Goal: Transaction & Acquisition: Purchase product/service

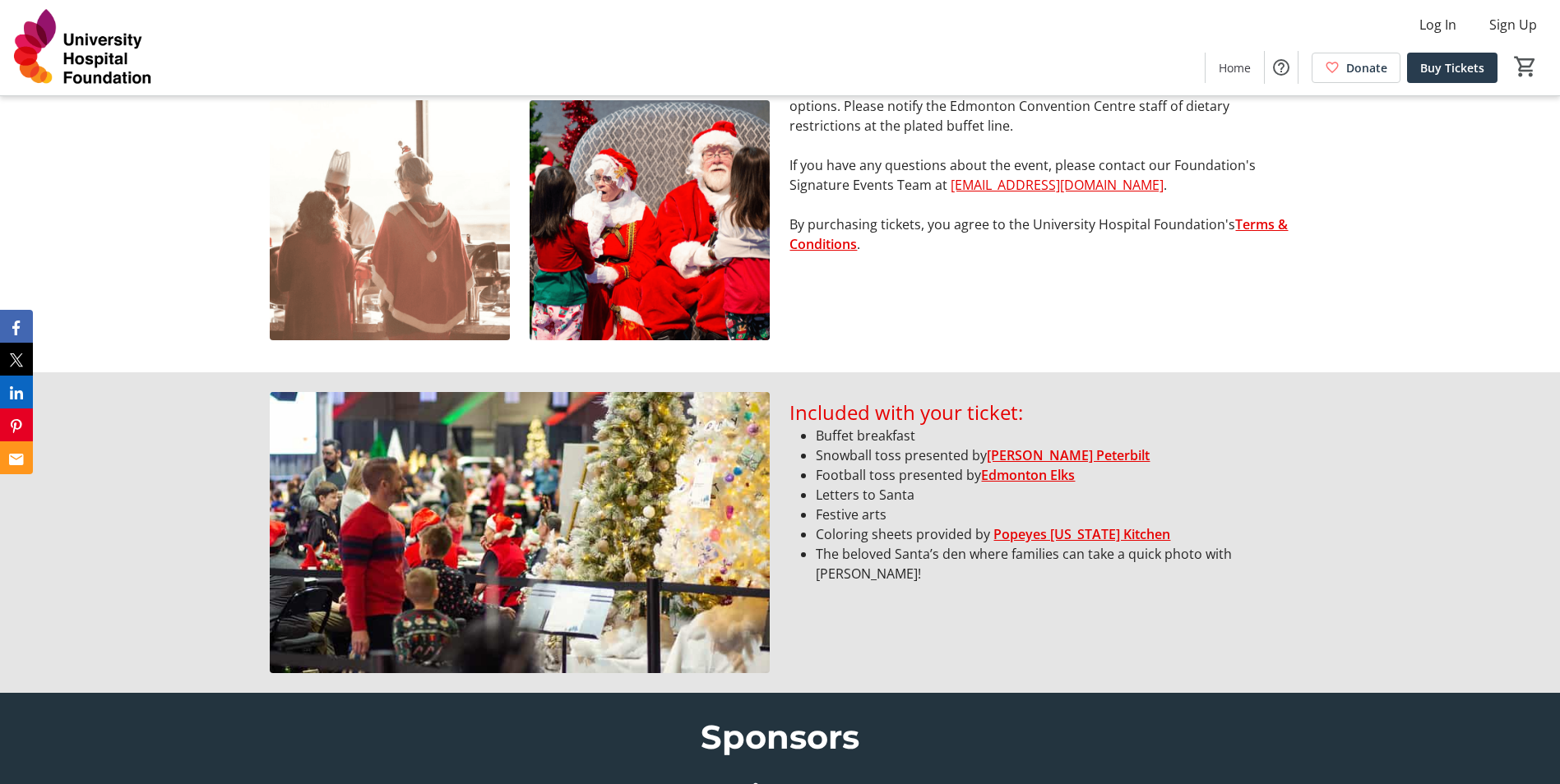
scroll to position [986, 0]
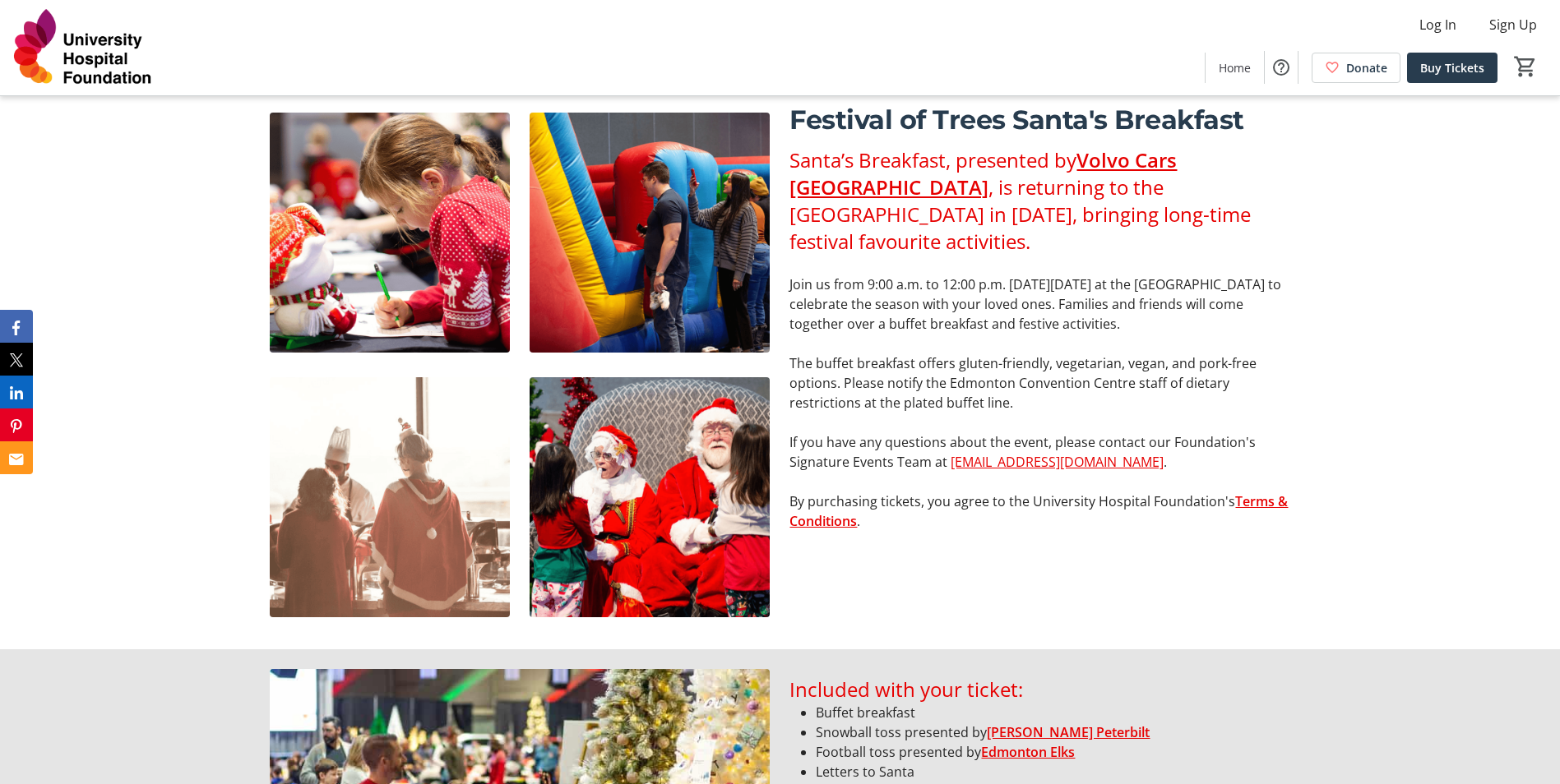
drag, startPoint x: 964, startPoint y: 581, endPoint x: 917, endPoint y: 158, distance: 425.6
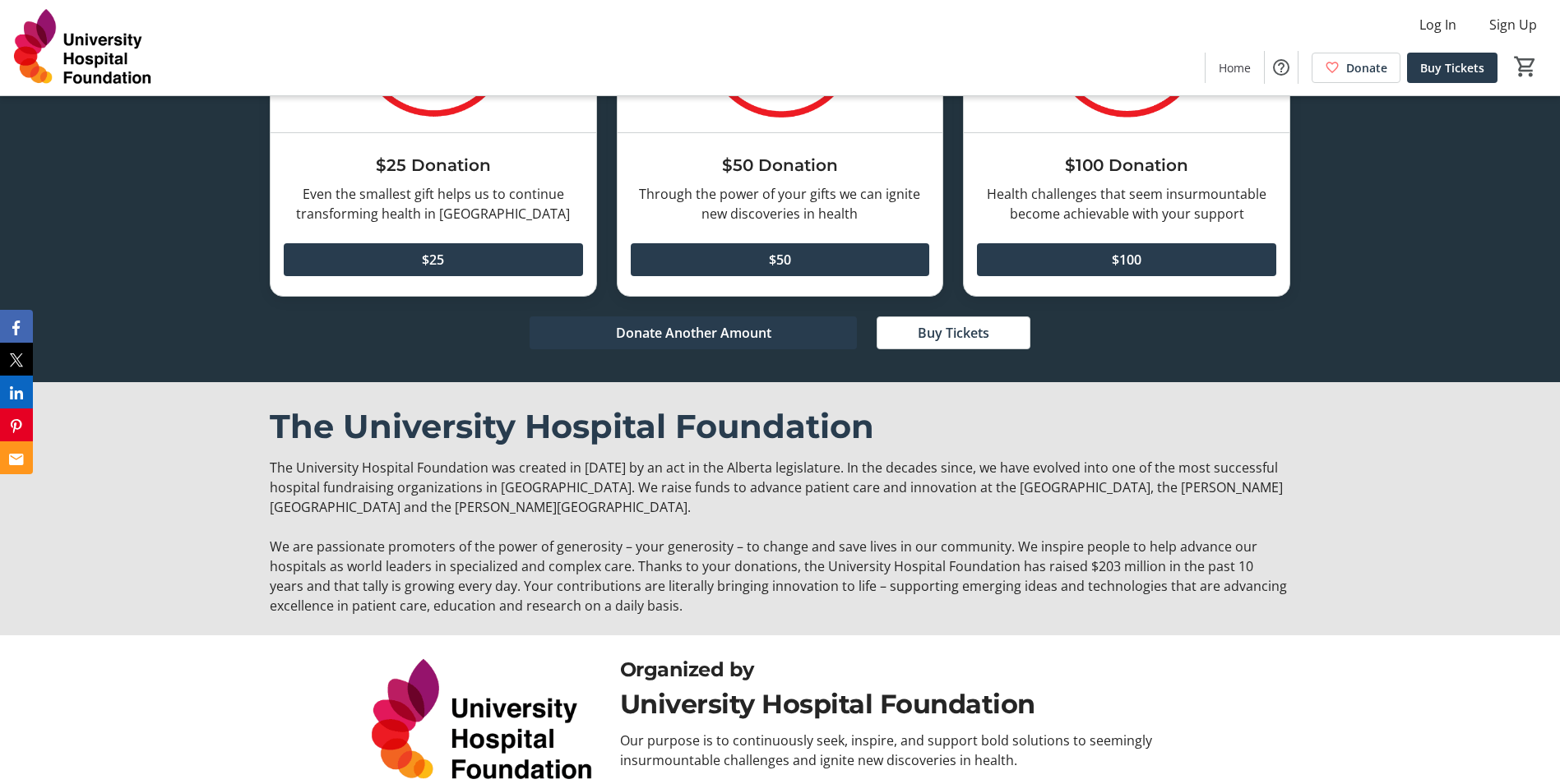
scroll to position [4079, 0]
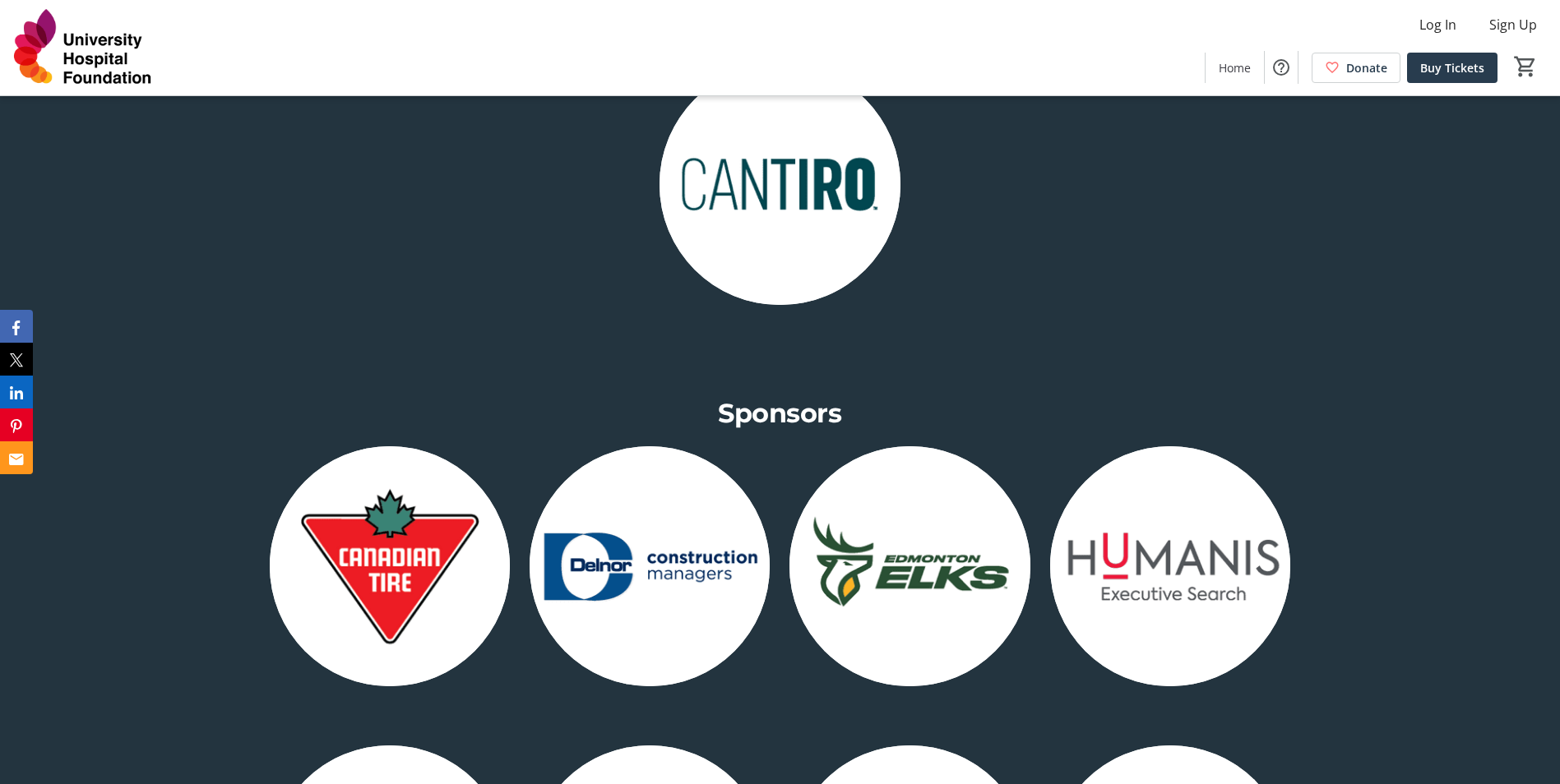
drag, startPoint x: 1391, startPoint y: 486, endPoint x: 1385, endPoint y: 342, distance: 144.1
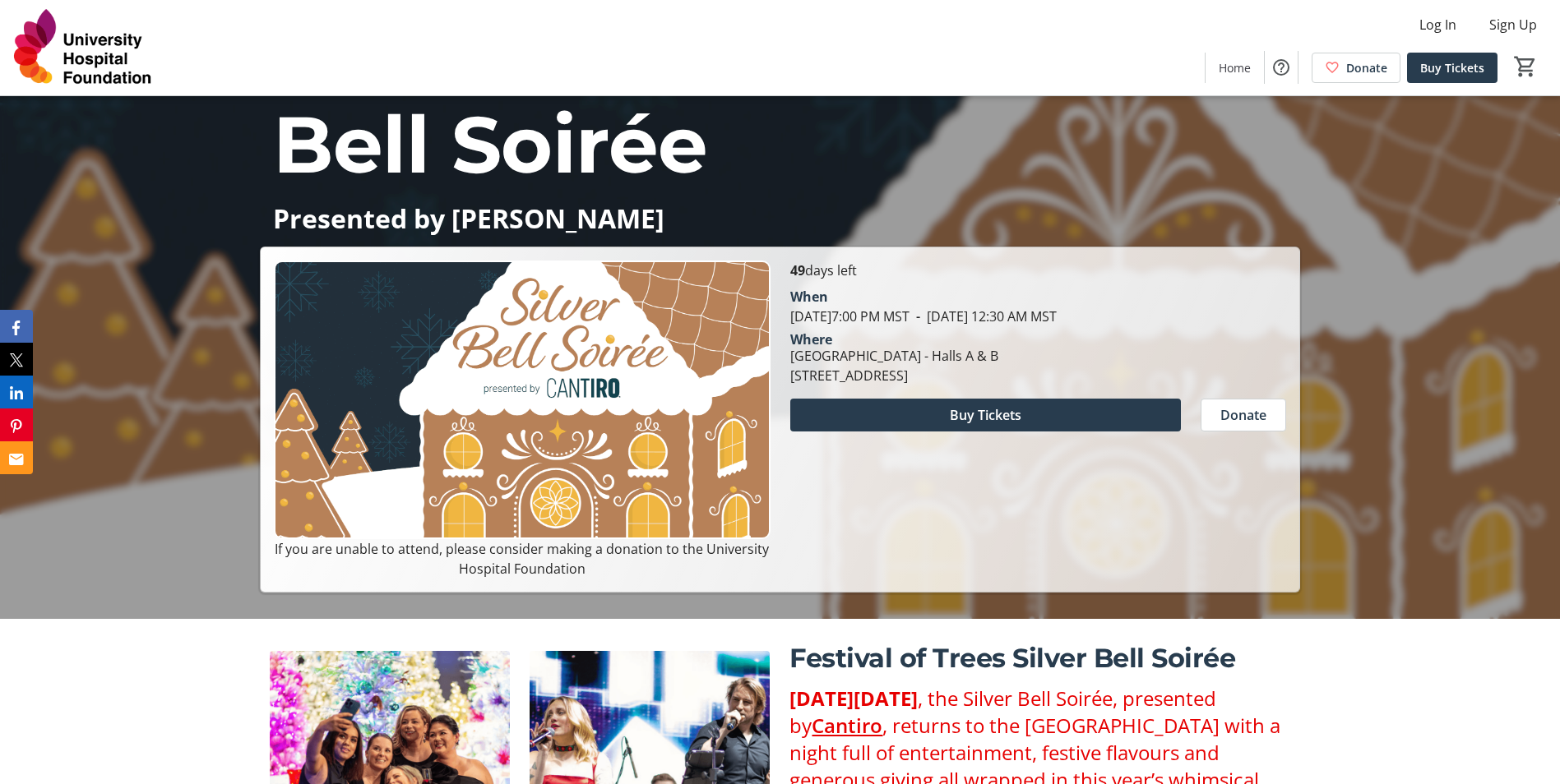
scroll to position [159, 0]
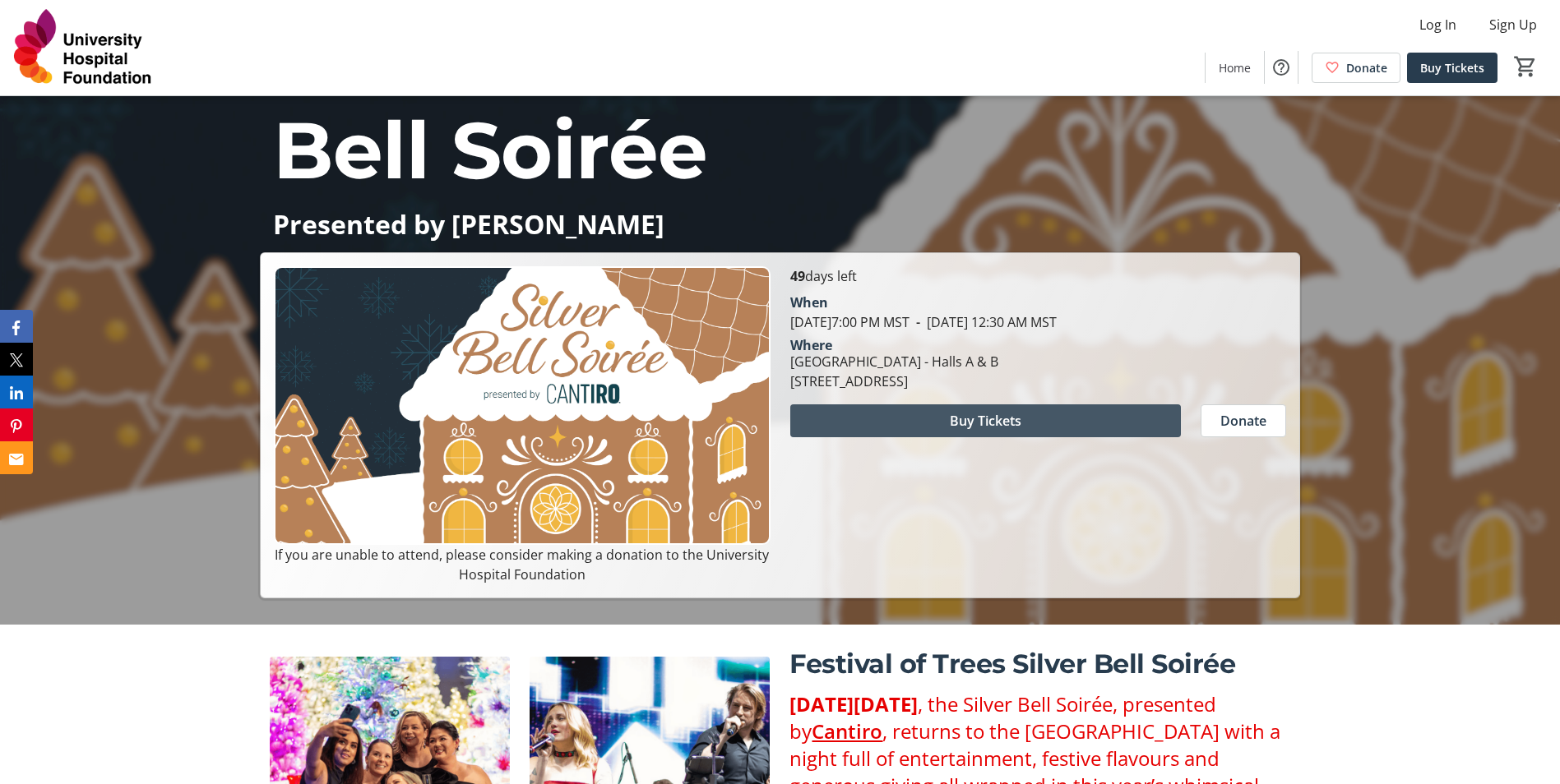
click at [1098, 422] on span at bounding box center [984, 420] width 390 height 40
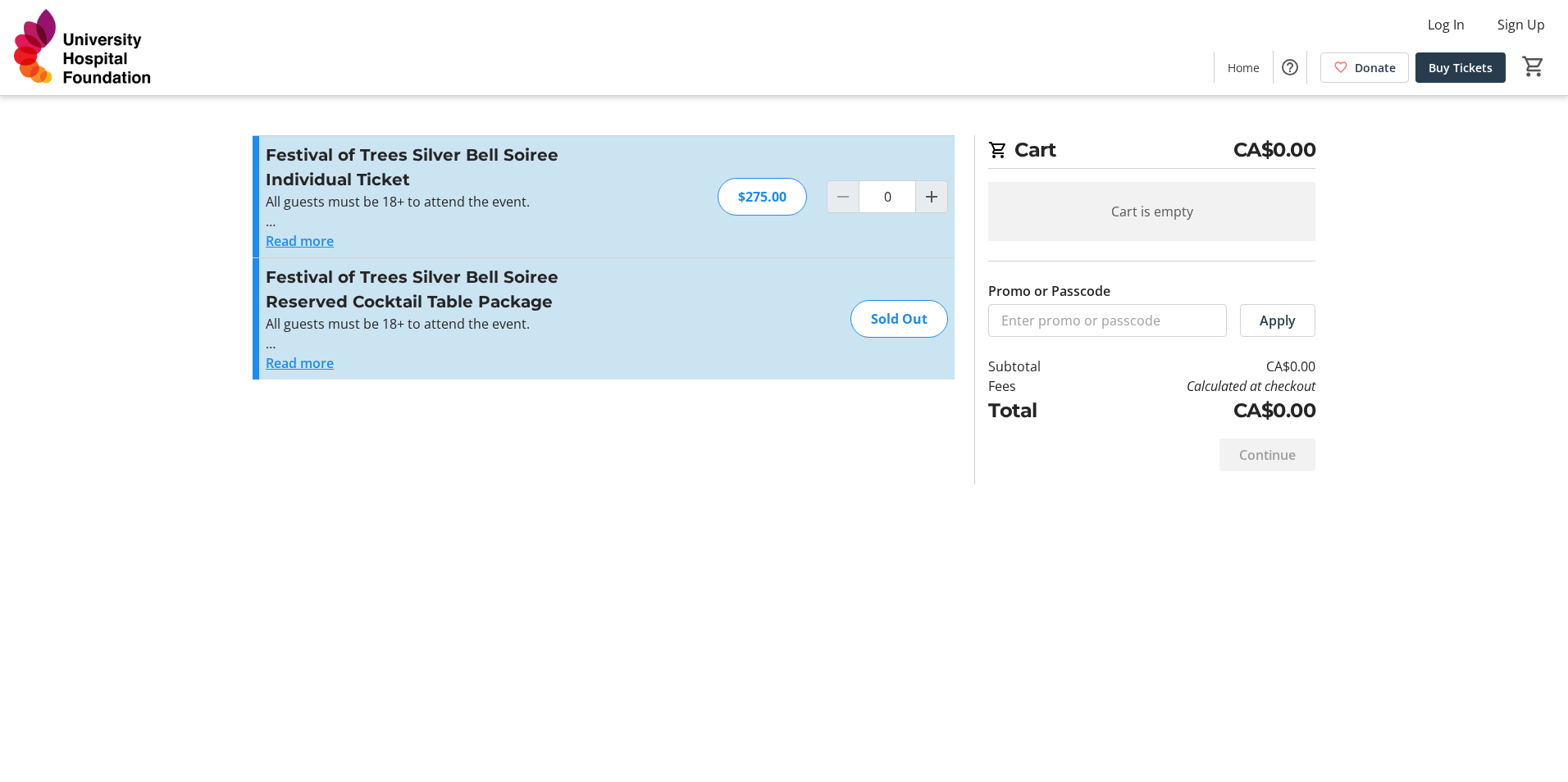
click at [299, 243] on button "Read more" at bounding box center [299, 241] width 68 height 19
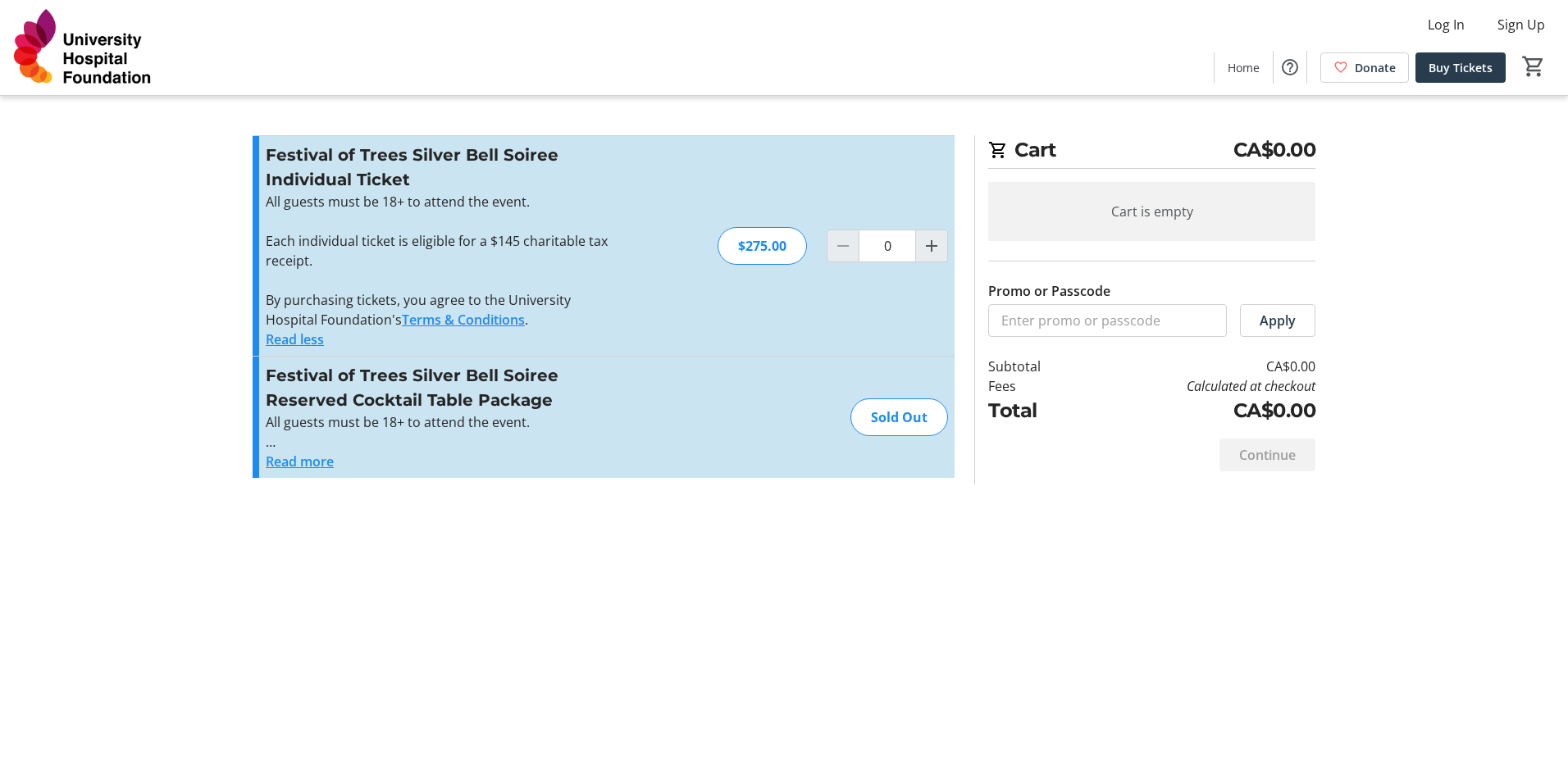
click at [308, 461] on button "Read more" at bounding box center [299, 461] width 68 height 19
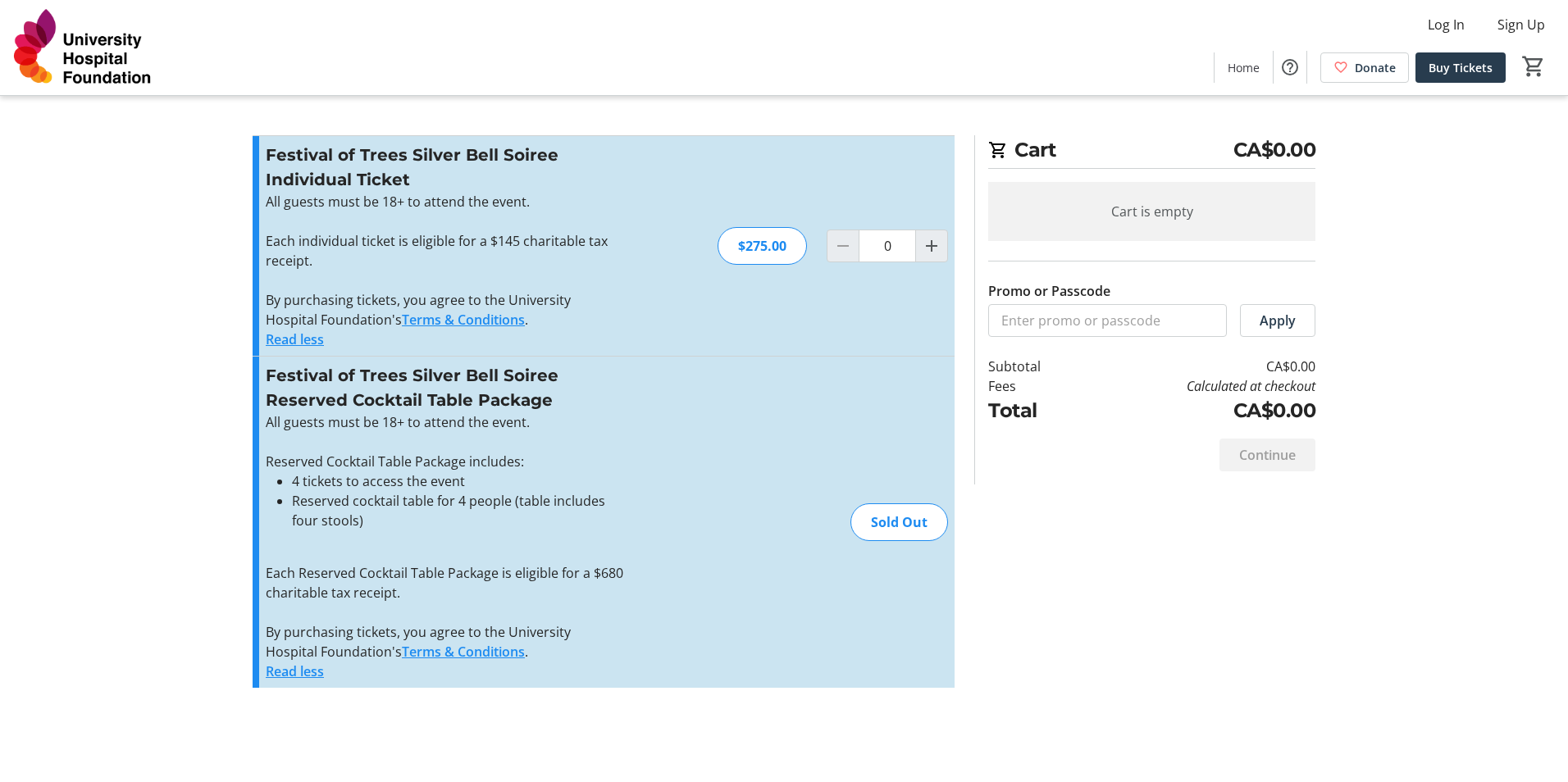
click at [488, 239] on p "Each individual ticket is eligible for a $145 charitable tax receipt." at bounding box center [445, 250] width 359 height 40
click at [214, 213] on tr-checkout-feature-upsell-ui "Cart CA$0.00 Cart is empty Promo or Passcode Apply Subtotal CA$0.00 Fees Calcul…" at bounding box center [784, 391] width 1568 height 782
